Goal: Find specific page/section

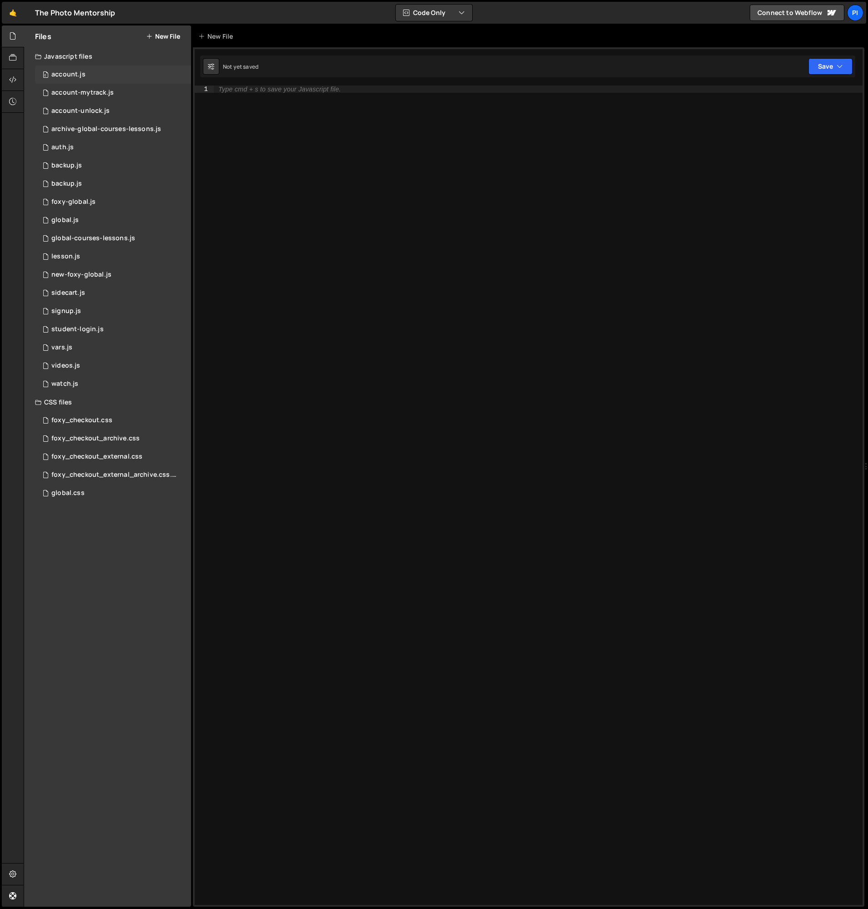
click at [97, 72] on div "0 account.js 0" at bounding box center [113, 74] width 156 height 18
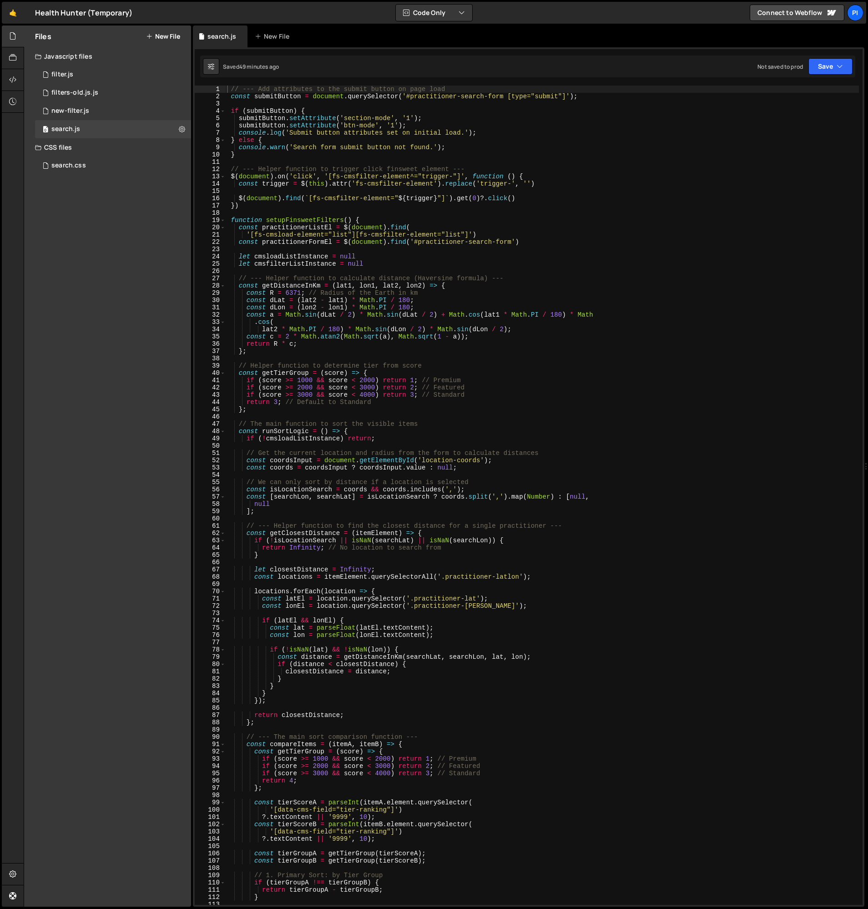
scroll to position [2019, 0]
click at [123, 110] on div "0 new-filter.js 0" at bounding box center [113, 111] width 156 height 18
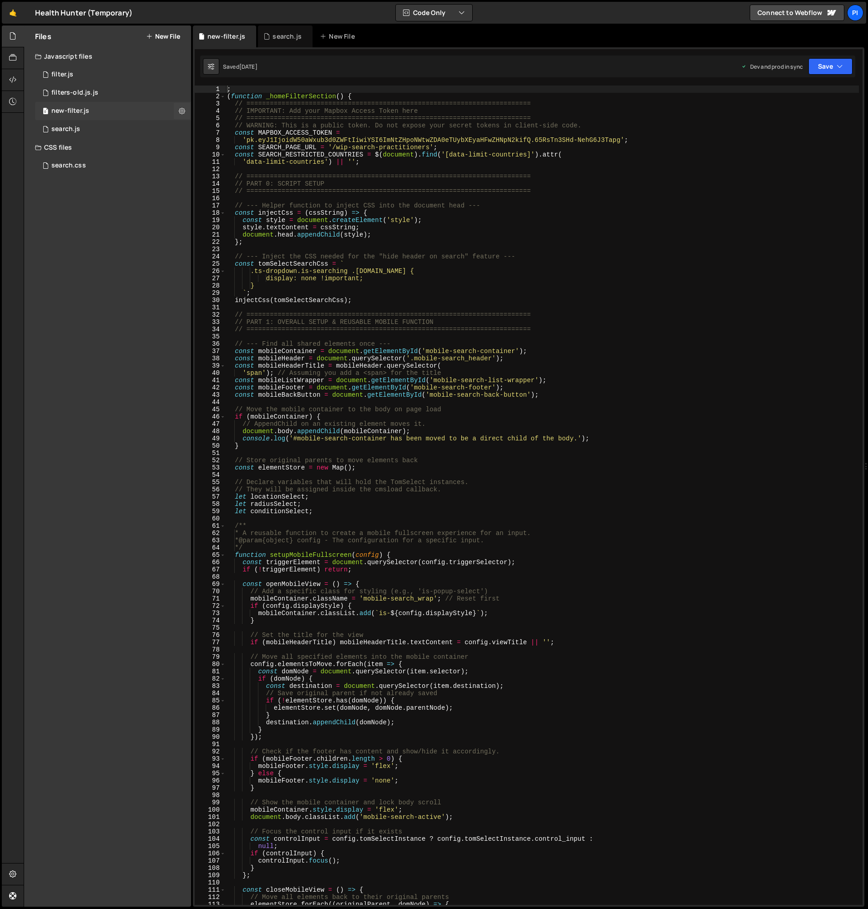
scroll to position [0, 0]
click at [106, 71] on div "0 filter.js 0" at bounding box center [113, 74] width 156 height 18
click at [115, 113] on div "0 new-filter.js 0" at bounding box center [113, 111] width 156 height 18
click at [115, 75] on div "0 filter.js 0" at bounding box center [113, 74] width 156 height 18
click at [102, 111] on div "0 new-filter.js 0" at bounding box center [113, 111] width 156 height 18
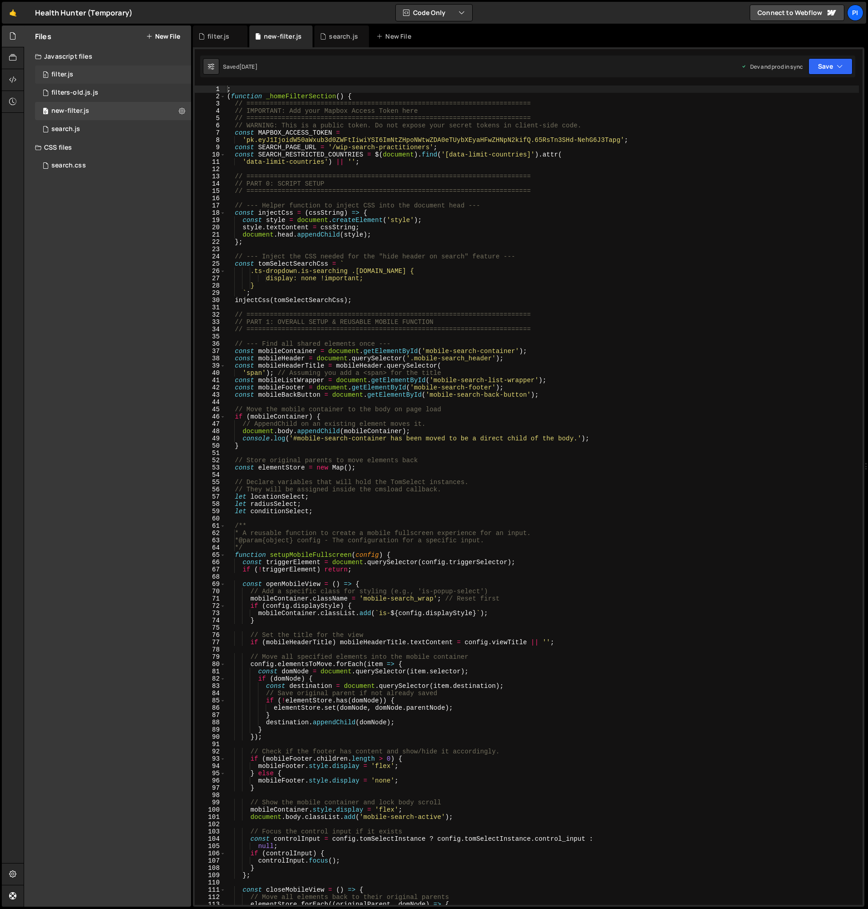
click at [117, 72] on div "0 filter.js 0" at bounding box center [113, 74] width 156 height 18
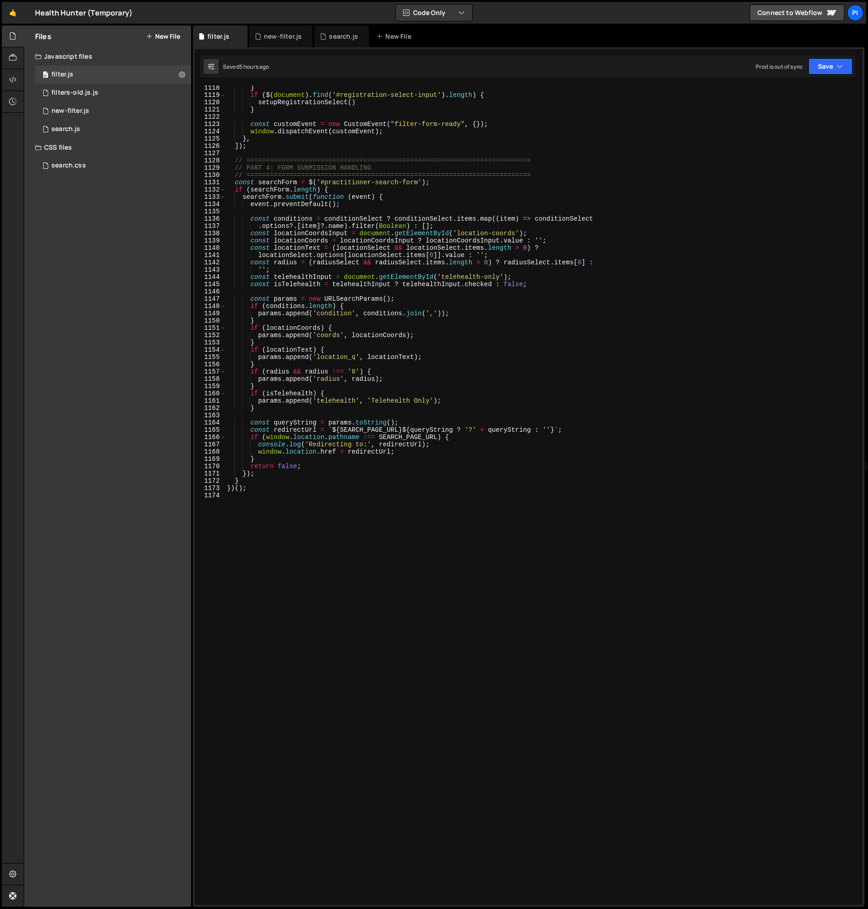
scroll to position [8215, 0]
click at [87, 109] on div "new-filter.js" at bounding box center [70, 111] width 38 height 8
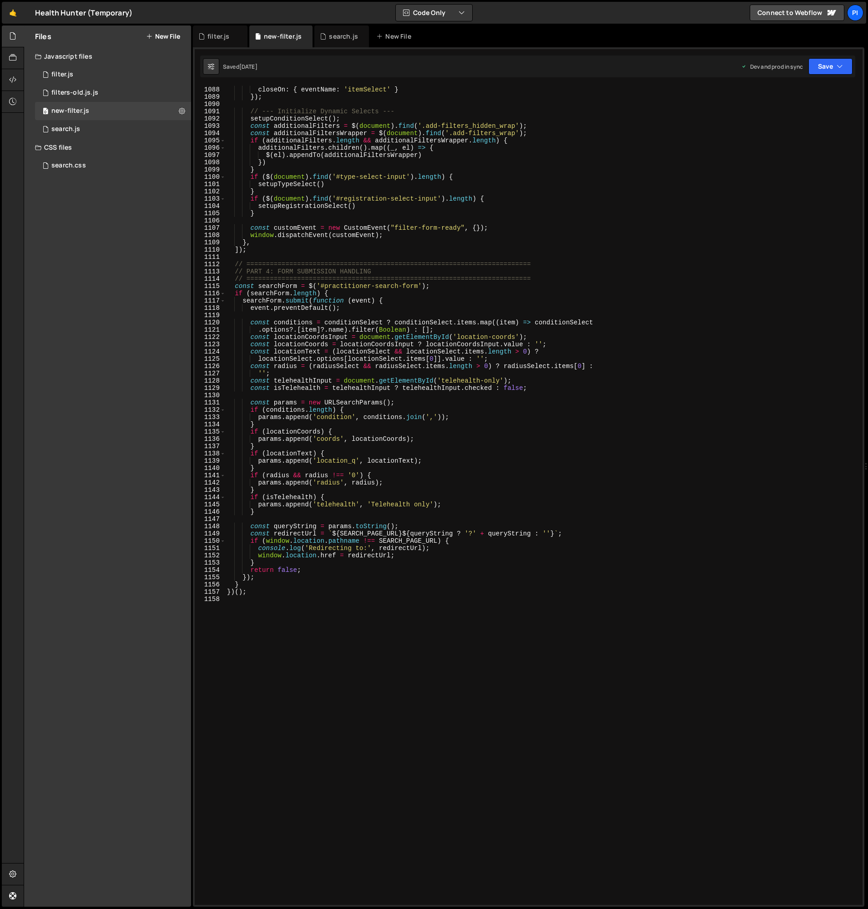
scroll to position [8012, 0]
click at [104, 96] on div "0 filters-old.js.js 0" at bounding box center [113, 93] width 156 height 18
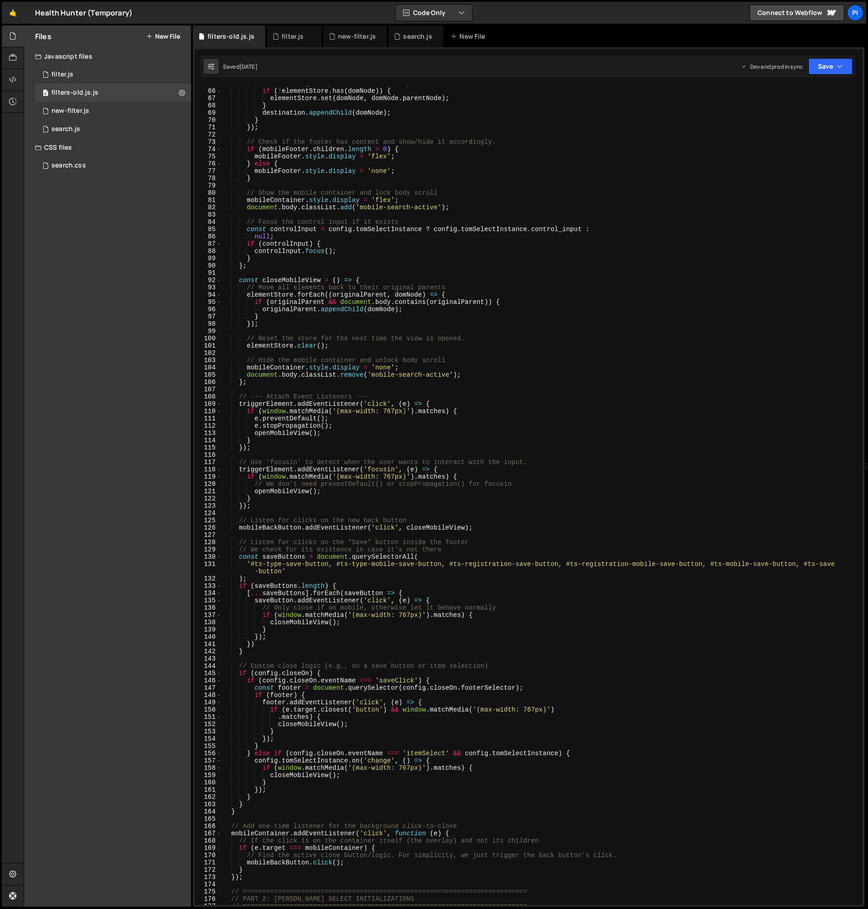
scroll to position [471, 0]
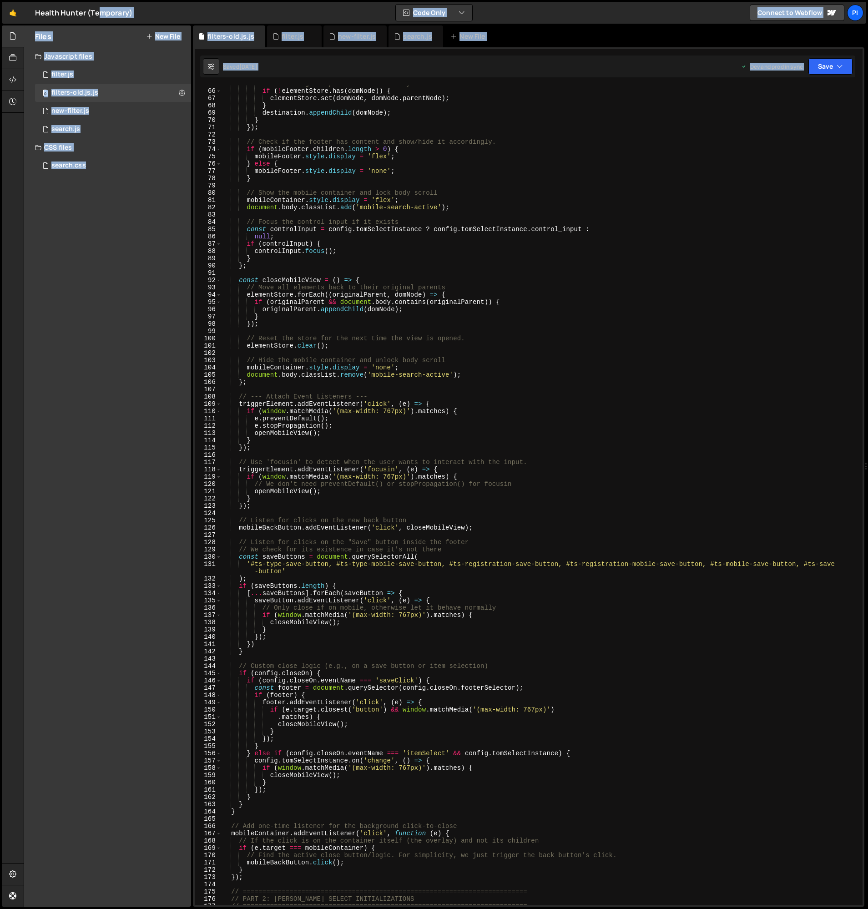
drag, startPoint x: 863, startPoint y: 218, endPoint x: 850, endPoint y: 596, distance: 378.6
click at [857, 628] on div "1 2 3 4 5 6 7 8 9 10 11 12 13 14 15 16 17 18 19 20 21 22 23 24 25 26 27 28 29 3…" at bounding box center [528, 476] width 671 height 859
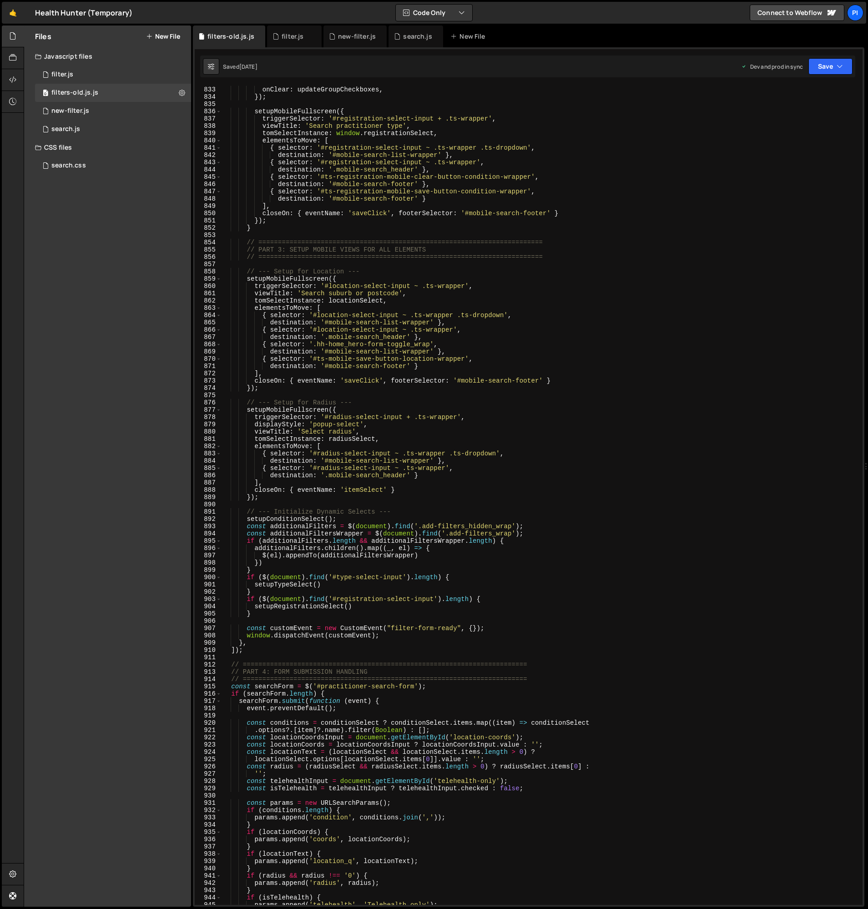
scroll to position [6240, 0]
